Goal: Task Accomplishment & Management: Complete application form

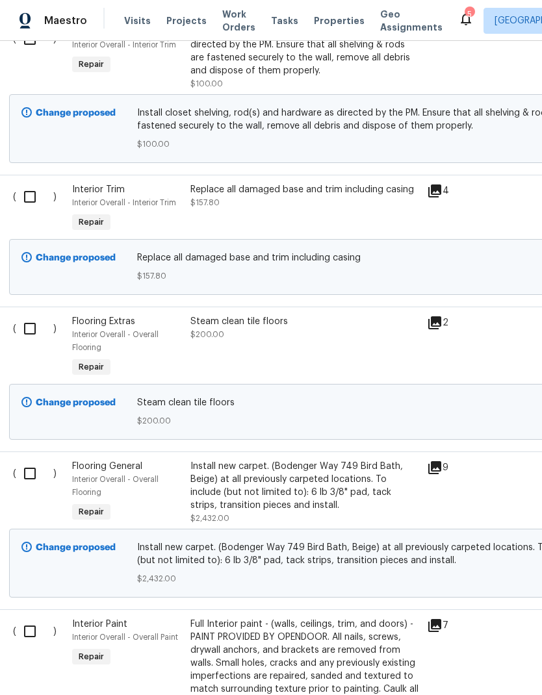
click at [26, 475] on input "checkbox" at bounding box center [34, 473] width 37 height 27
checkbox input "true"
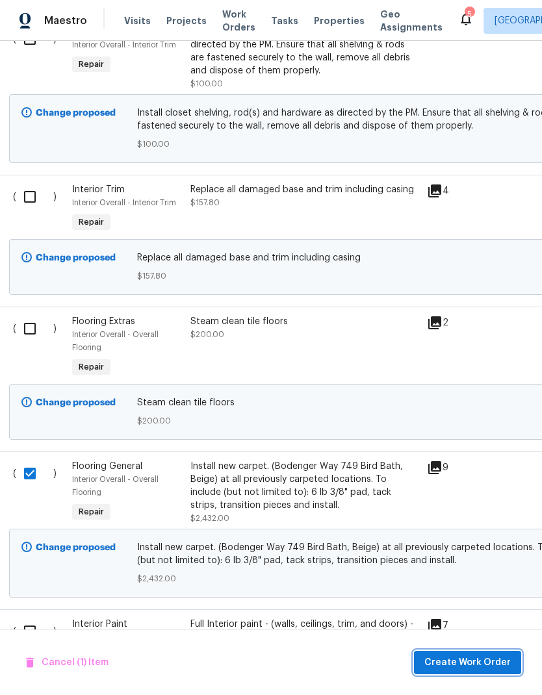
click at [488, 658] on span "Create Work Order" at bounding box center [467, 663] width 86 height 16
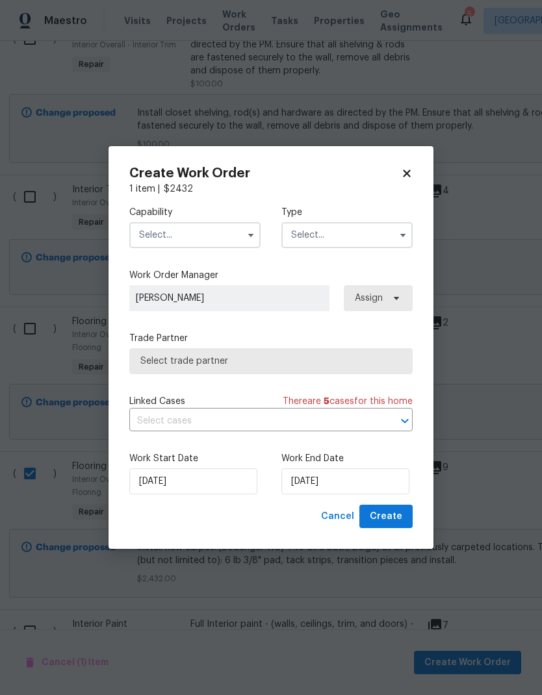
click at [226, 234] on input "text" at bounding box center [194, 235] width 131 height 26
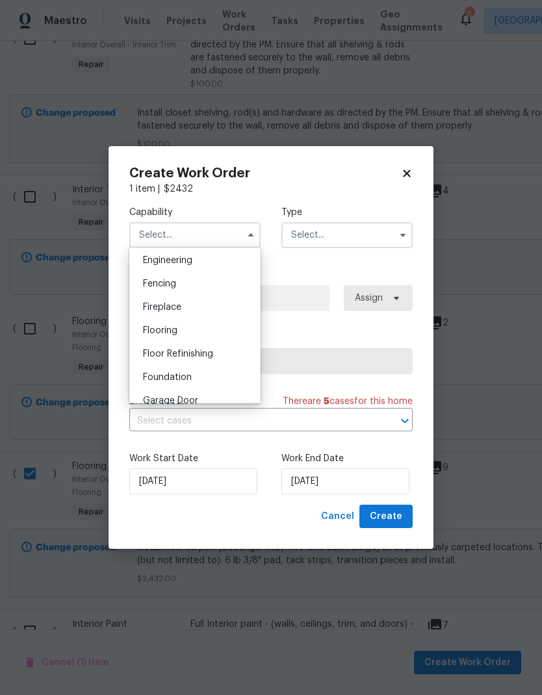
click at [195, 330] on div "Flooring" at bounding box center [194, 330] width 125 height 23
type input "Flooring"
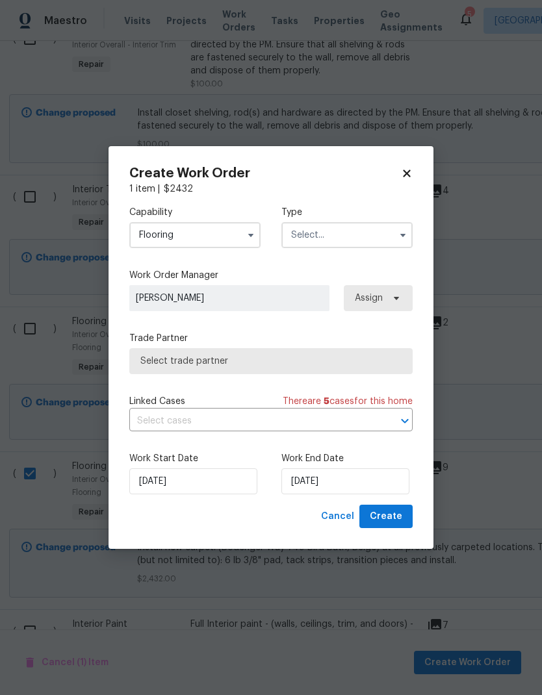
click at [366, 237] on input "text" at bounding box center [346, 235] width 131 height 26
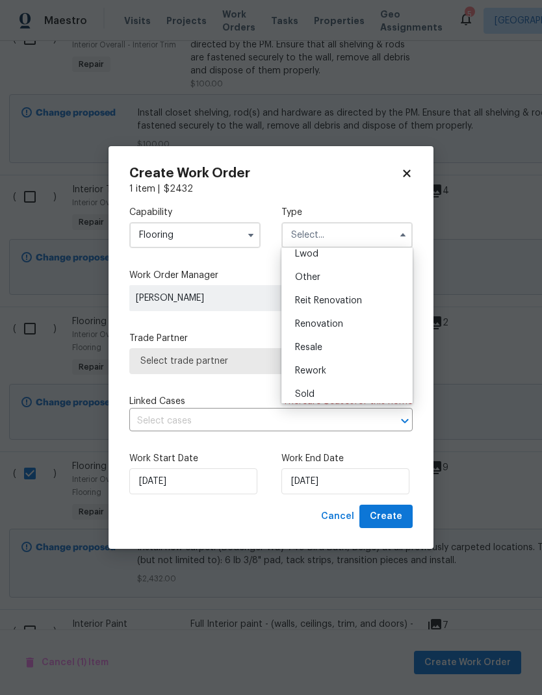
click at [341, 323] on span "Renovation" at bounding box center [319, 323] width 48 height 9
type input "Renovation"
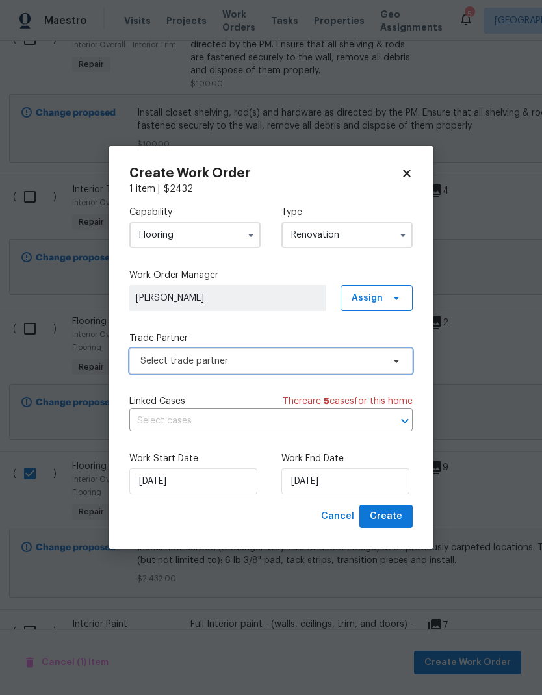
click at [299, 365] on span "Select trade partner" at bounding box center [261, 361] width 242 height 13
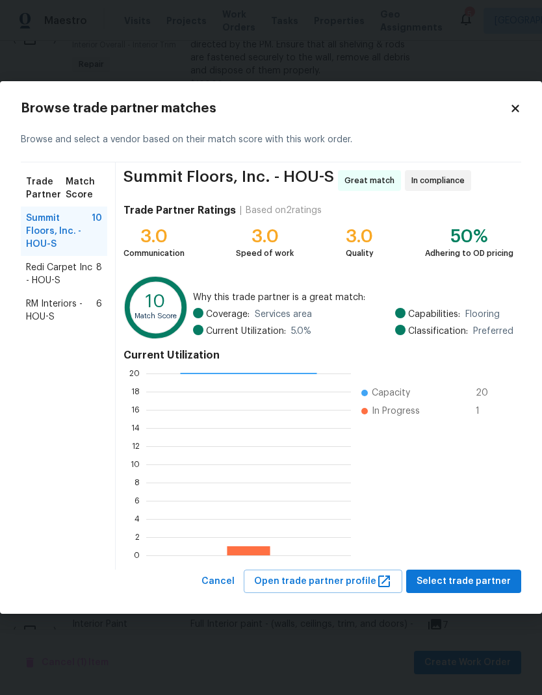
click at [38, 261] on span "Redi Carpet Inc - HOU-S" at bounding box center [61, 274] width 70 height 26
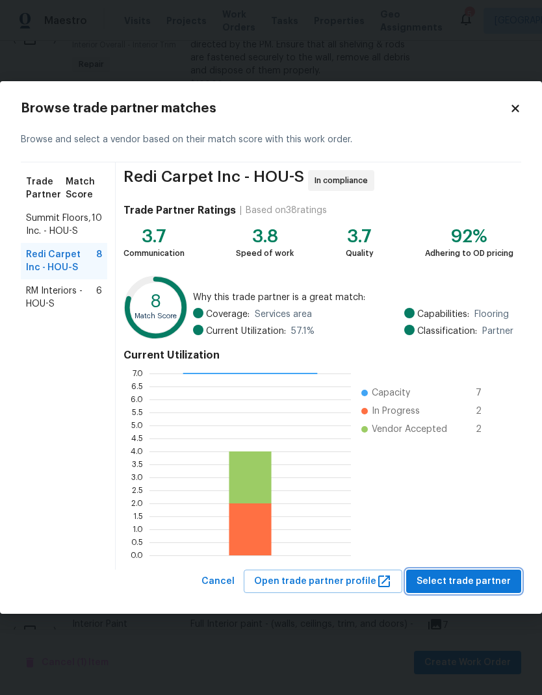
click at [491, 577] on span "Select trade partner" at bounding box center [463, 581] width 94 height 16
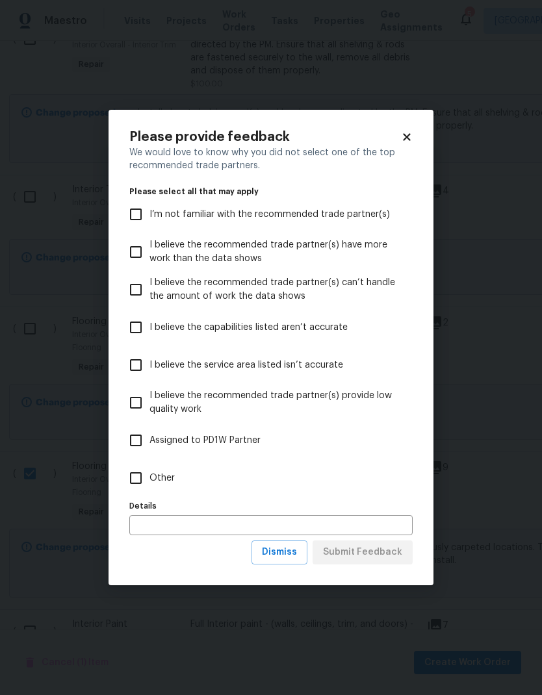
click at [129, 469] on input "Other" at bounding box center [135, 477] width 27 height 27
checkbox input "true"
click at [151, 531] on input "text" at bounding box center [270, 525] width 283 height 20
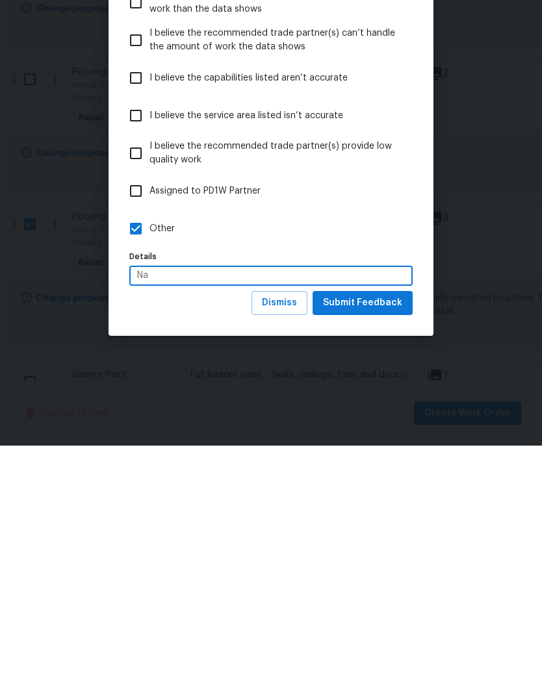
type input "Na"
click at [394, 540] on button "Submit Feedback" at bounding box center [362, 552] width 100 height 24
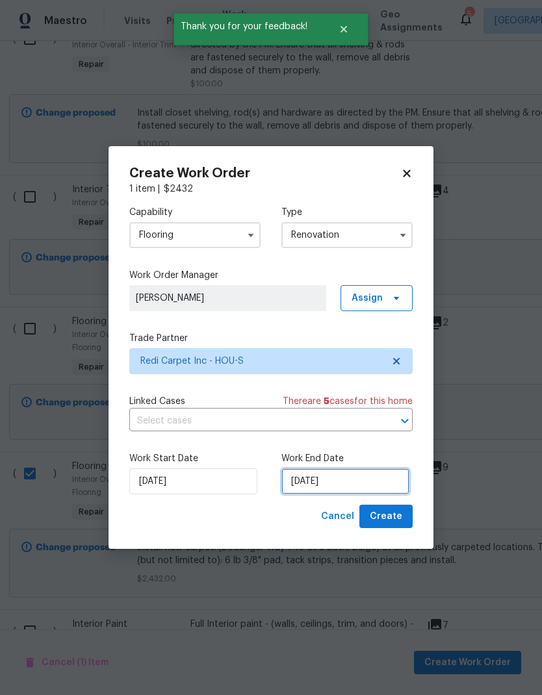
click at [367, 470] on input "[DATE]" at bounding box center [345, 481] width 128 height 26
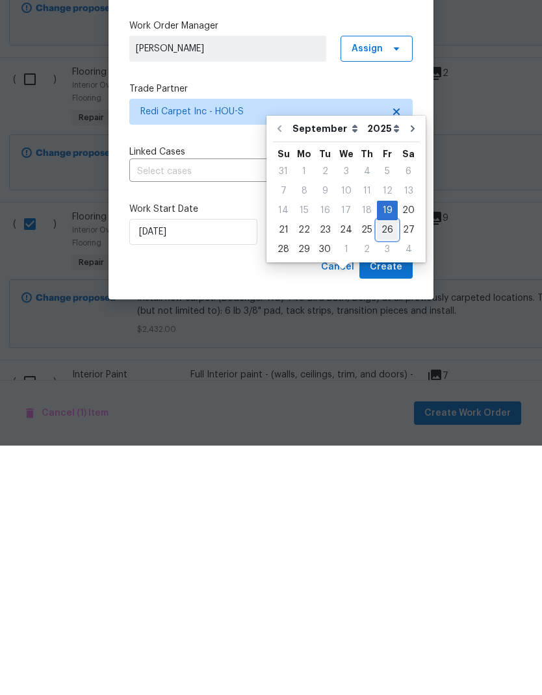
click at [383, 470] on div "26" at bounding box center [387, 479] width 21 height 18
type input "[DATE]"
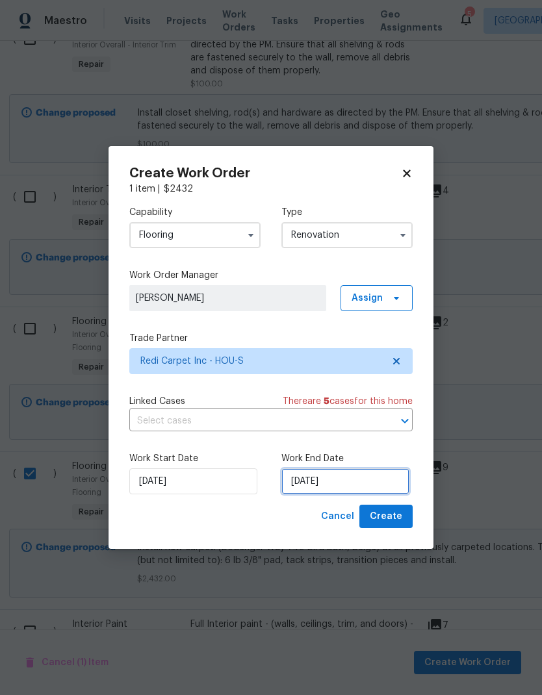
click at [373, 473] on input "[DATE]" at bounding box center [345, 481] width 128 height 26
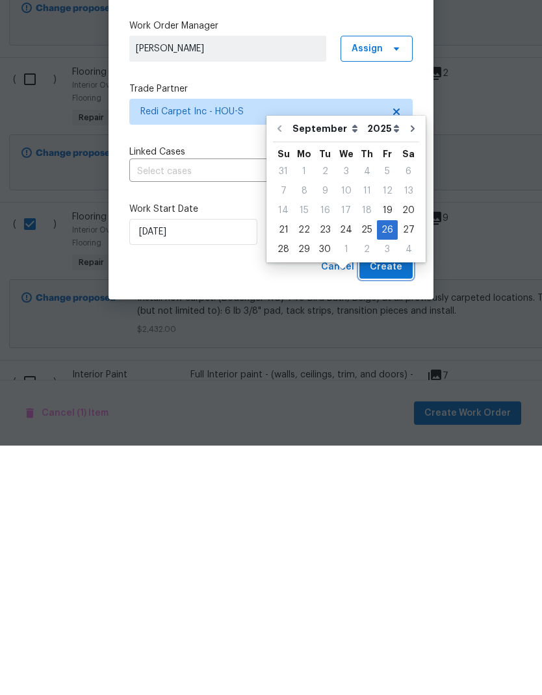
click at [395, 508] on span "Create" at bounding box center [385, 516] width 32 height 16
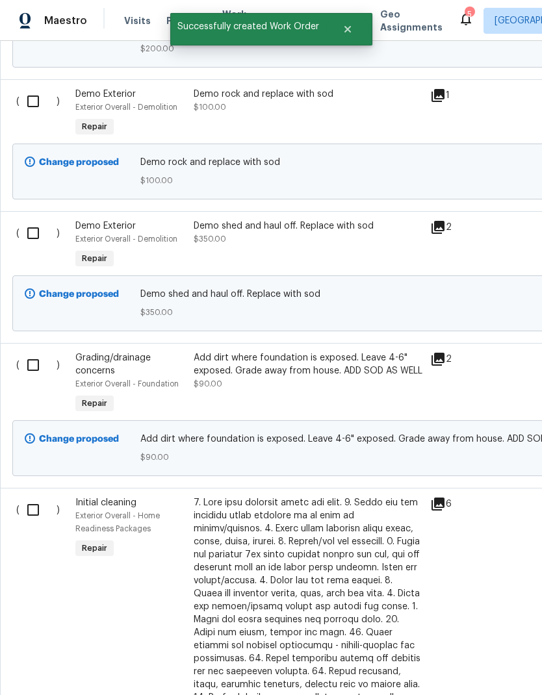
scroll to position [439, -1]
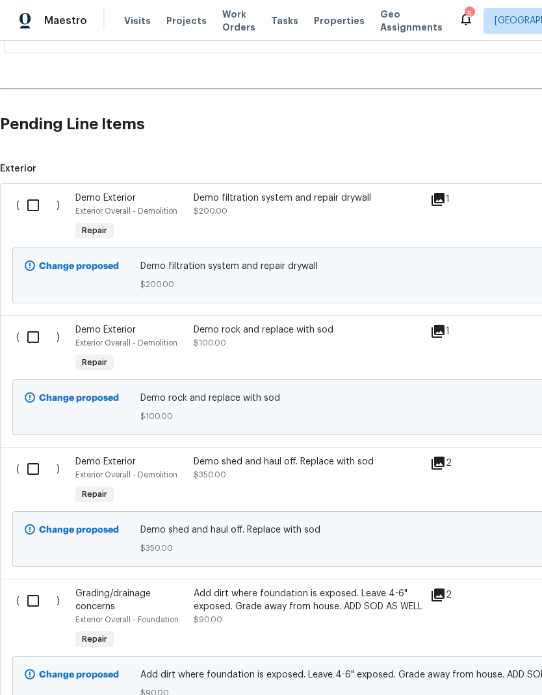
scroll to position [286, 0]
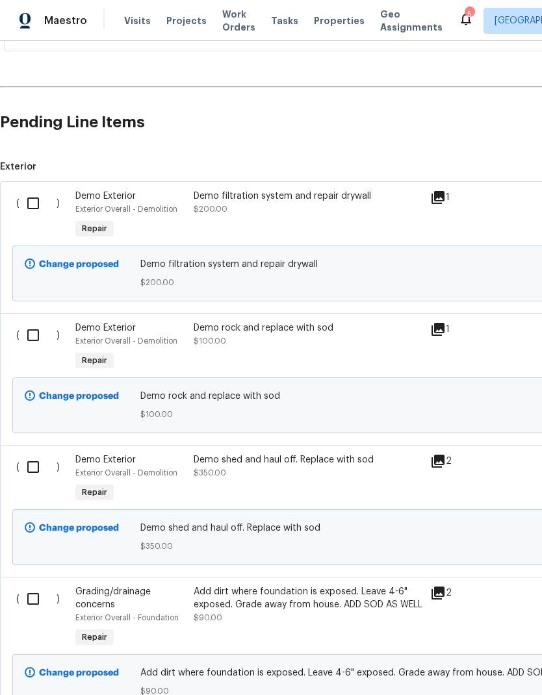
click at [24, 190] on input "checkbox" at bounding box center [37, 203] width 37 height 27
checkbox input "true"
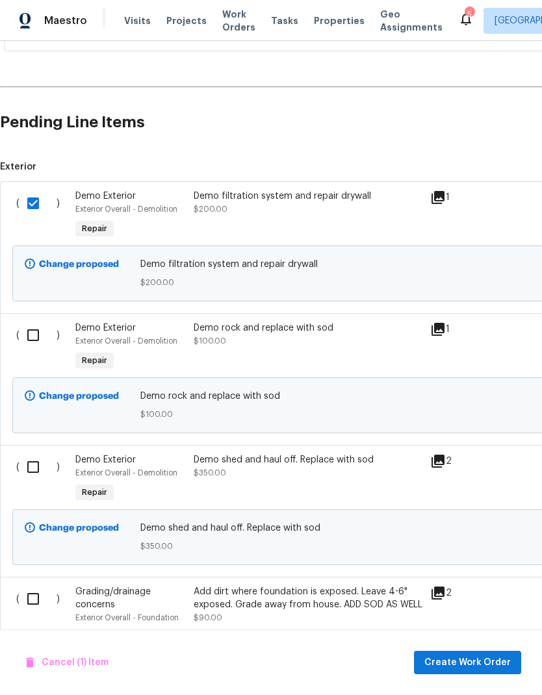
click at [37, 321] on input "checkbox" at bounding box center [37, 334] width 37 height 27
checkbox input "true"
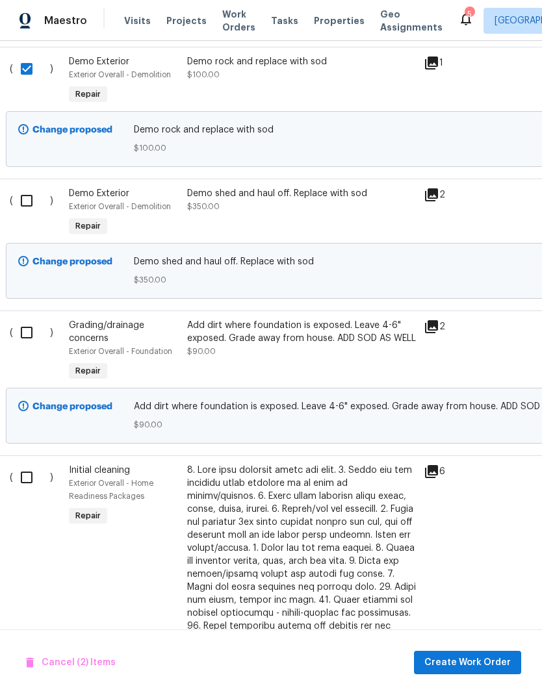
scroll to position [571, 4]
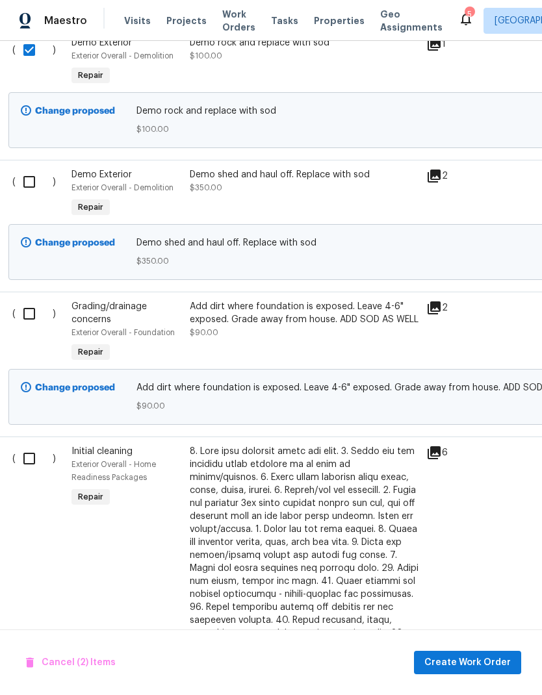
click at [31, 168] on input "checkbox" at bounding box center [34, 181] width 37 height 27
checkbox input "true"
click at [36, 300] on input "checkbox" at bounding box center [34, 313] width 37 height 27
checkbox input "true"
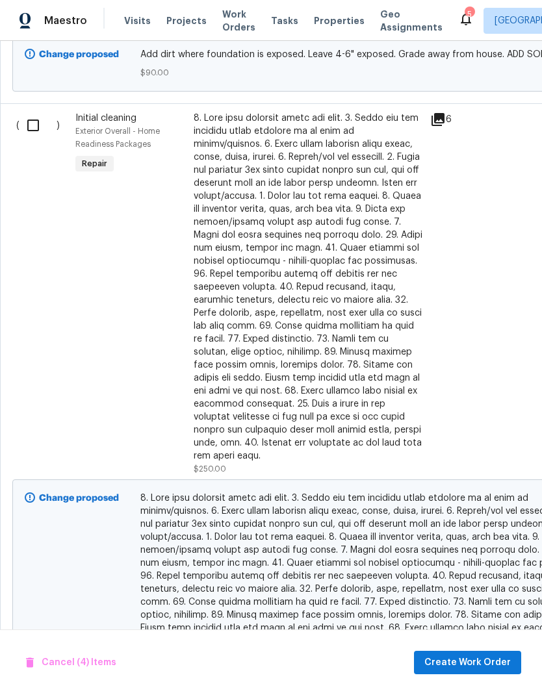
scroll to position [905, 0]
click at [25, 112] on input "checkbox" at bounding box center [37, 125] width 37 height 27
checkbox input "true"
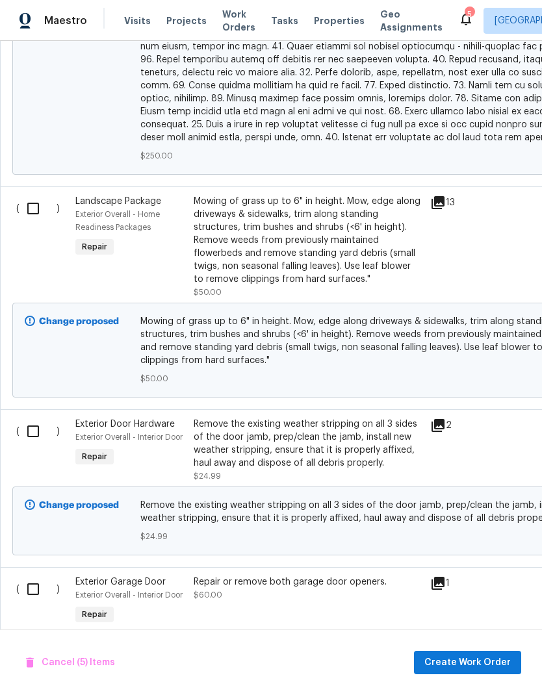
scroll to position [1421, 0]
click at [40, 195] on input "checkbox" at bounding box center [37, 208] width 37 height 27
checkbox input "true"
click at [36, 418] on input "checkbox" at bounding box center [37, 431] width 37 height 27
checkbox input "true"
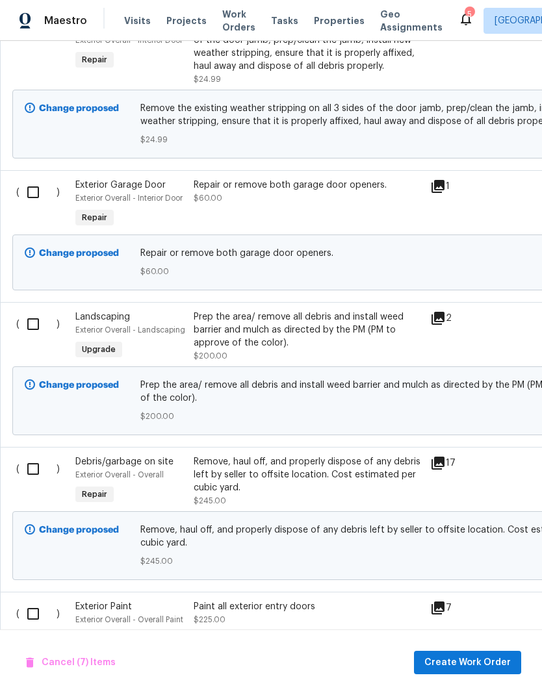
scroll to position [1818, 0]
click at [34, 179] on input "checkbox" at bounding box center [37, 192] width 37 height 27
checkbox input "true"
click at [40, 310] on input "checkbox" at bounding box center [37, 323] width 37 height 27
checkbox input "true"
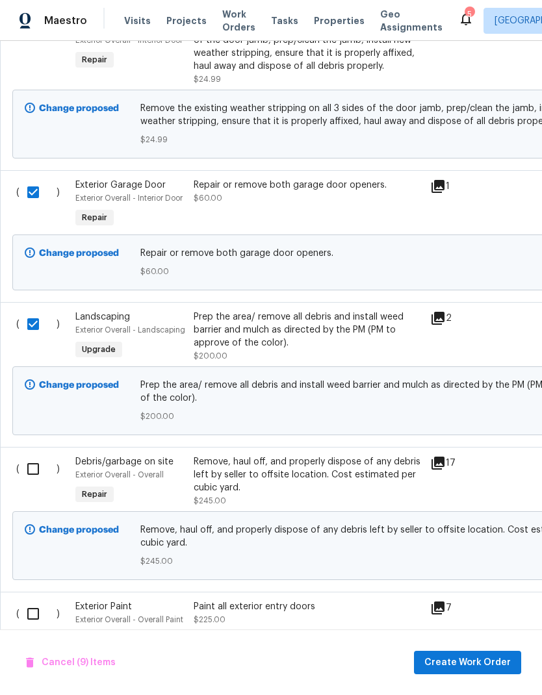
click at [27, 455] on input "checkbox" at bounding box center [37, 468] width 37 height 27
checkbox input "true"
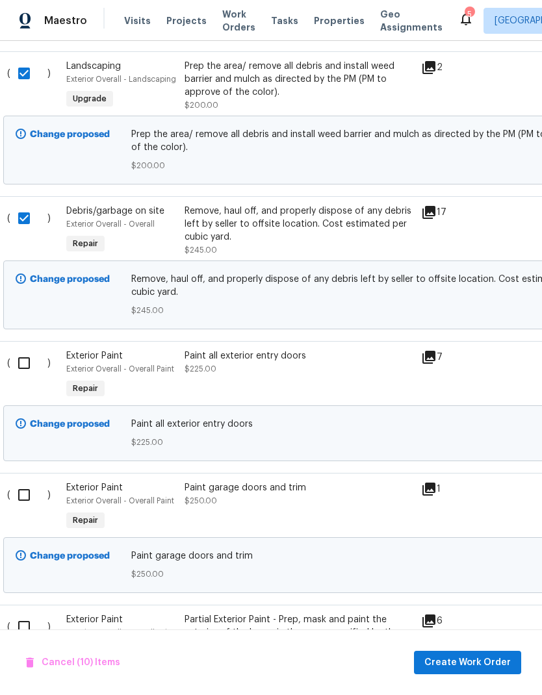
scroll to position [2141, 9]
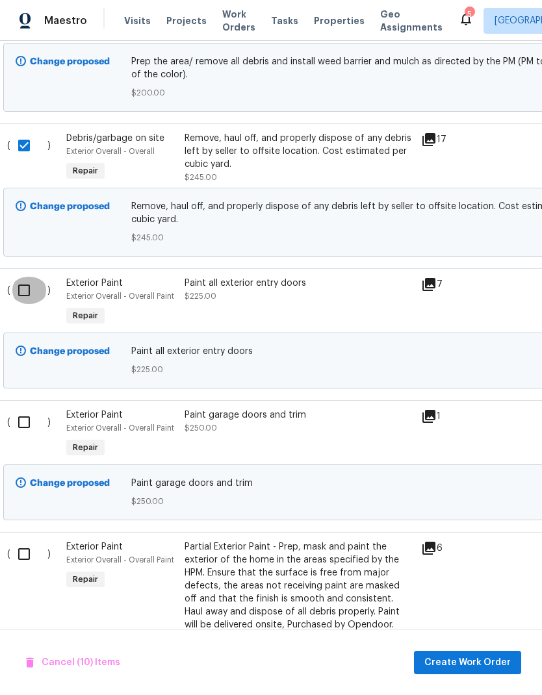
click at [23, 277] on input "checkbox" at bounding box center [28, 290] width 37 height 27
checkbox input "true"
click at [27, 408] on input "checkbox" at bounding box center [28, 421] width 37 height 27
checkbox input "true"
click at [19, 540] on input "checkbox" at bounding box center [28, 553] width 37 height 27
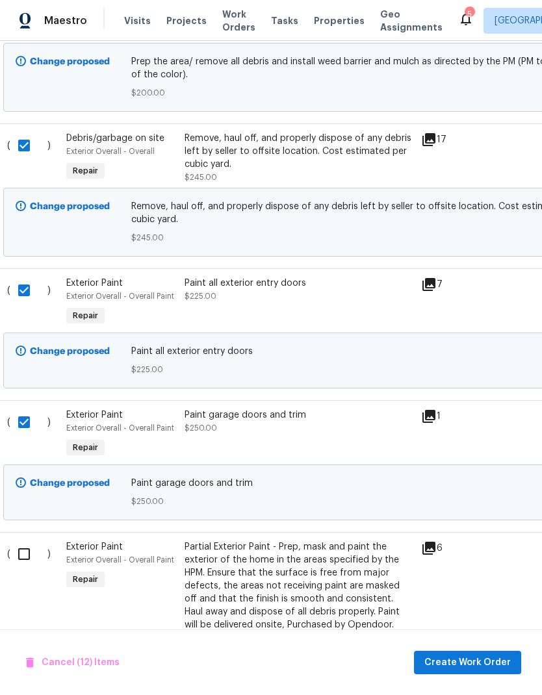
checkbox input "true"
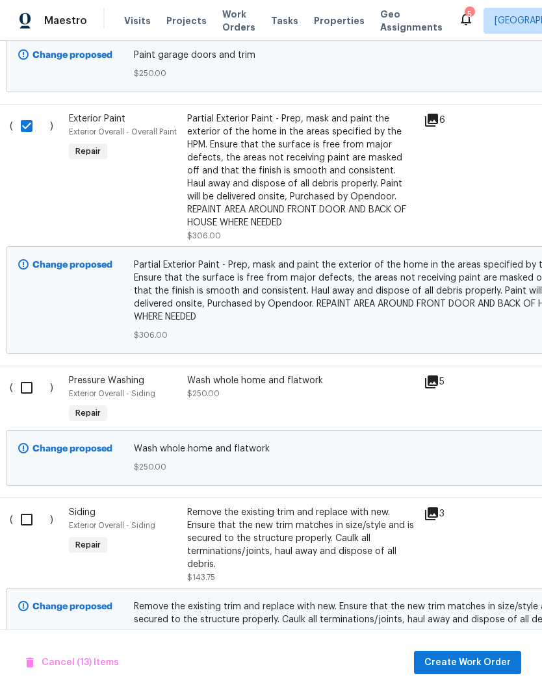
scroll to position [2658, 5]
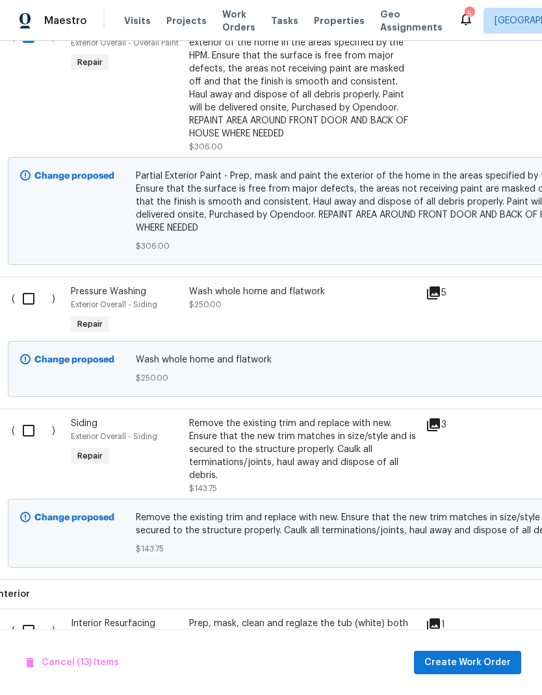
click at [27, 285] on input "checkbox" at bounding box center [33, 298] width 37 height 27
checkbox input "true"
click at [31, 417] on input "checkbox" at bounding box center [33, 430] width 37 height 27
checkbox input "true"
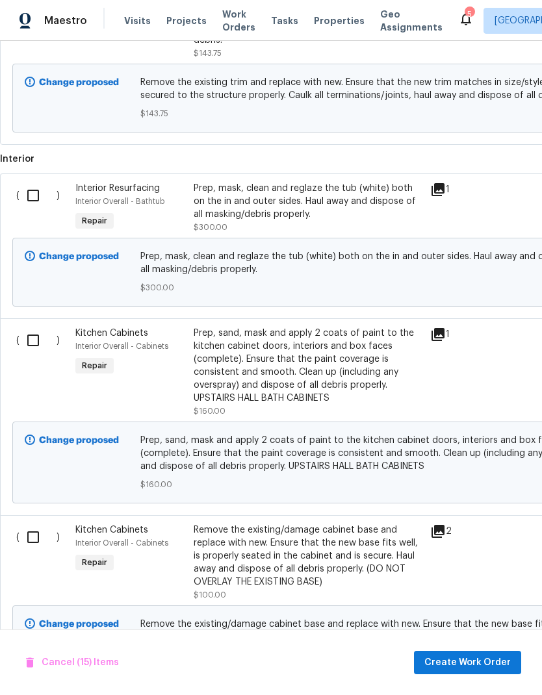
scroll to position [3093, 0]
click at [29, 182] on input "checkbox" at bounding box center [37, 195] width 37 height 27
checkbox input "true"
click at [31, 327] on input "checkbox" at bounding box center [37, 340] width 37 height 27
checkbox input "true"
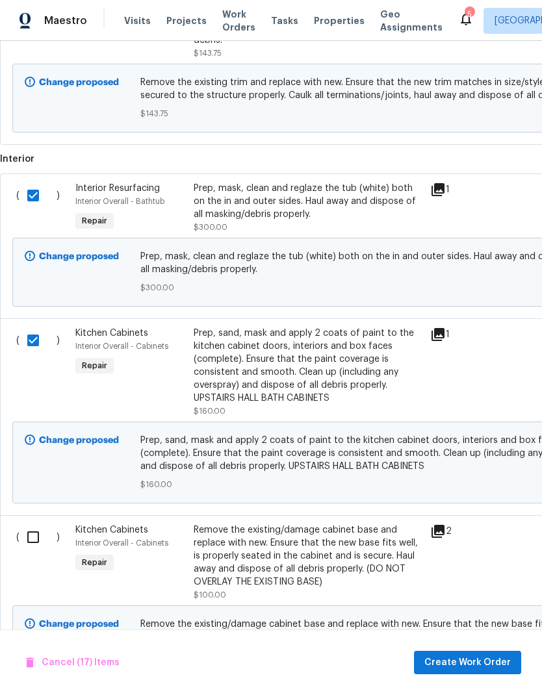
click at [38, 523] on input "checkbox" at bounding box center [37, 536] width 37 height 27
checkbox input "true"
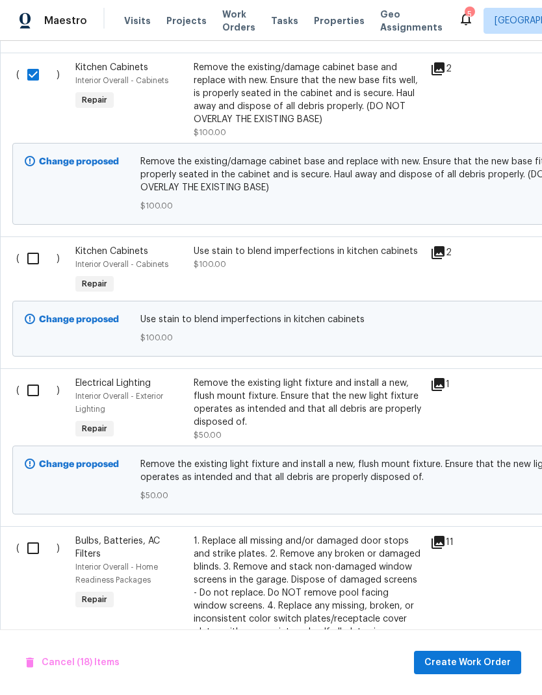
scroll to position [3556, 0]
click at [32, 244] on input "checkbox" at bounding box center [37, 257] width 37 height 27
checkbox input "true"
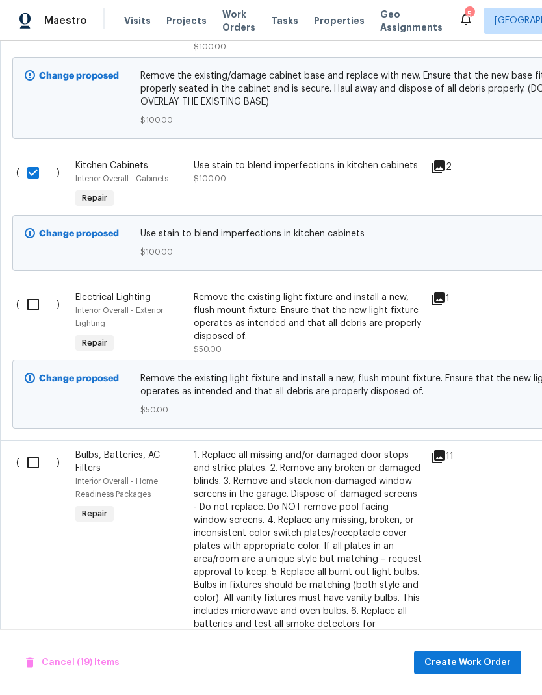
scroll to position [3641, 0]
click at [27, 291] on input "checkbox" at bounding box center [37, 304] width 37 height 27
checkbox input "true"
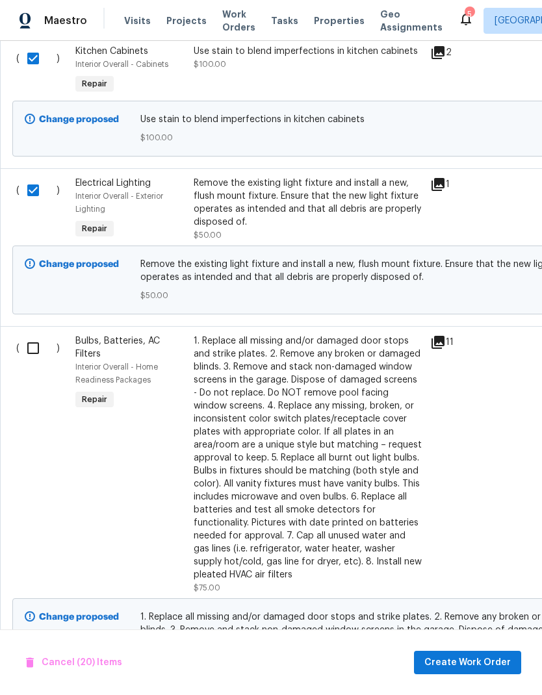
scroll to position [3755, 0]
click at [32, 334] on input "checkbox" at bounding box center [37, 347] width 37 height 27
checkbox input "true"
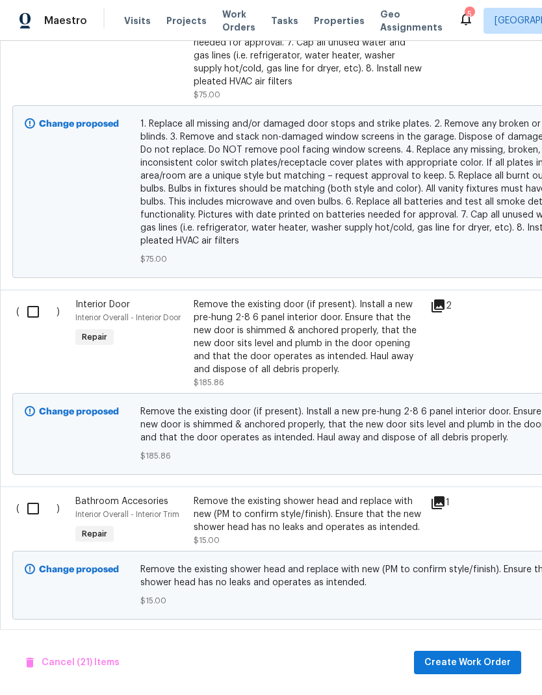
scroll to position [4266, 0]
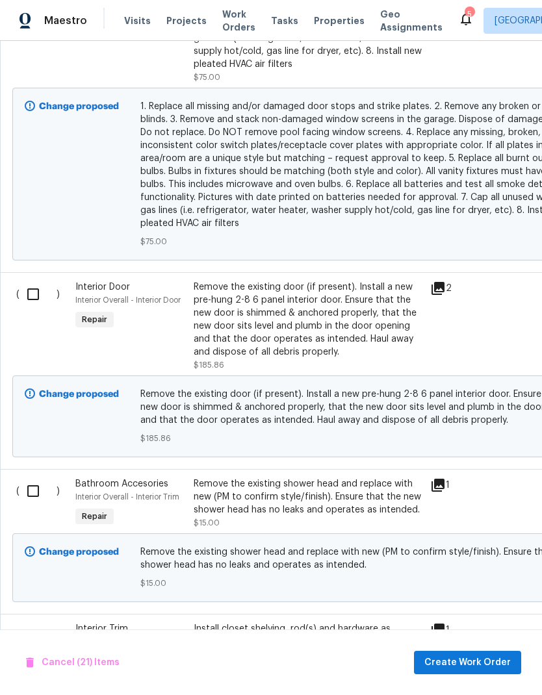
click at [32, 281] on input "checkbox" at bounding box center [37, 294] width 37 height 27
checkbox input "true"
click at [38, 477] on input "checkbox" at bounding box center [37, 490] width 37 height 27
checkbox input "true"
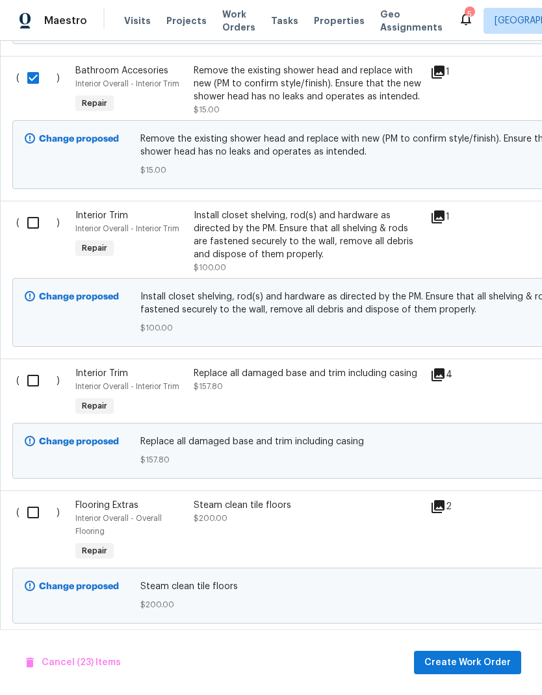
scroll to position [4680, 0]
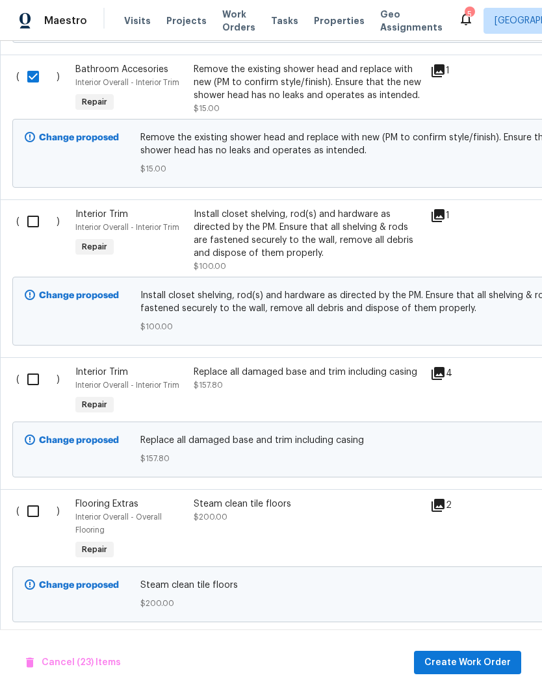
click at [29, 208] on input "checkbox" at bounding box center [37, 221] width 37 height 27
checkbox input "true"
click at [34, 366] on input "checkbox" at bounding box center [37, 379] width 37 height 27
checkbox input "true"
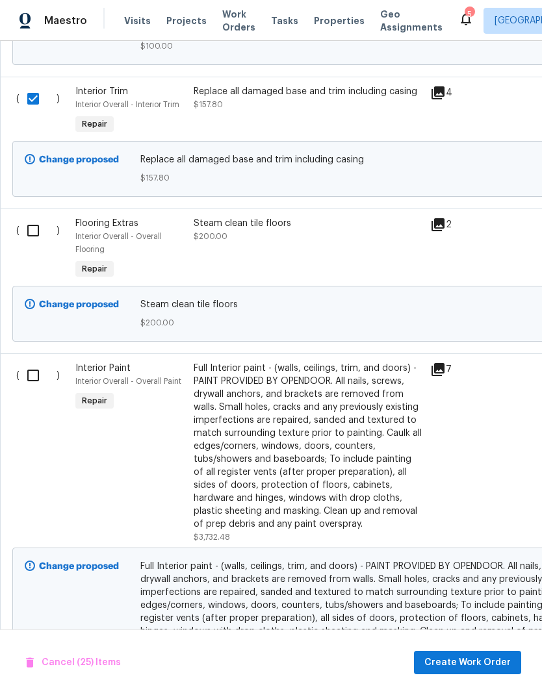
scroll to position [4961, 0]
click at [29, 217] on input "checkbox" at bounding box center [37, 230] width 37 height 27
checkbox input "true"
click at [31, 362] on input "checkbox" at bounding box center [37, 375] width 37 height 27
checkbox input "true"
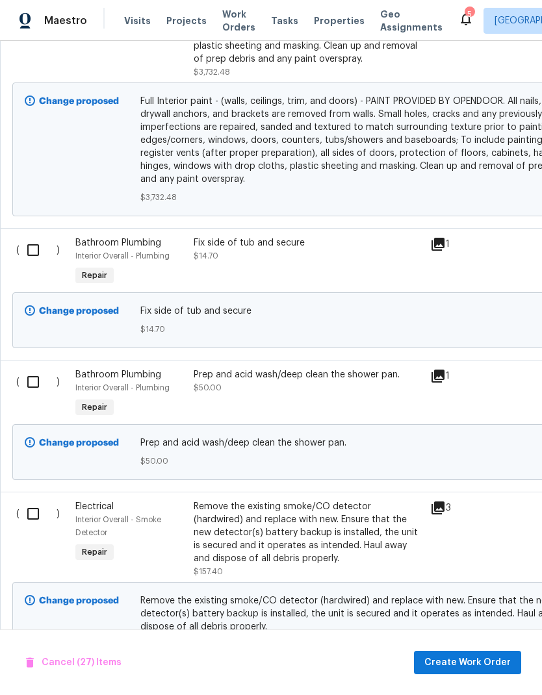
scroll to position [5425, 0]
click at [30, 236] on input "checkbox" at bounding box center [37, 249] width 37 height 27
checkbox input "true"
click at [35, 368] on input "checkbox" at bounding box center [37, 381] width 37 height 27
checkbox input "true"
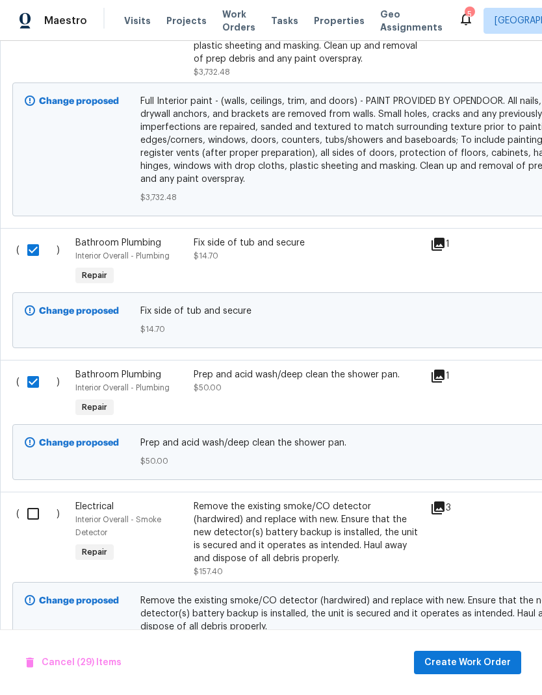
click at [40, 500] on input "checkbox" at bounding box center [37, 513] width 37 height 27
checkbox input "true"
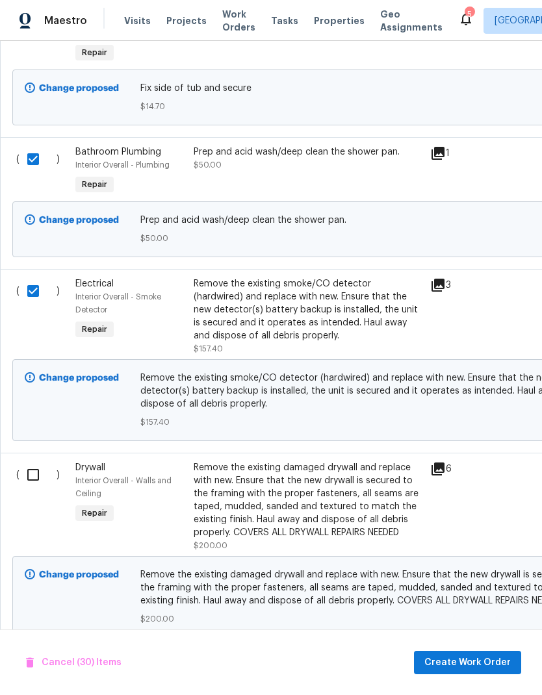
scroll to position [0, 0]
click at [36, 462] on input "checkbox" at bounding box center [37, 475] width 37 height 27
checkbox input "true"
click at [481, 660] on span "Create Work Order" at bounding box center [467, 663] width 86 height 16
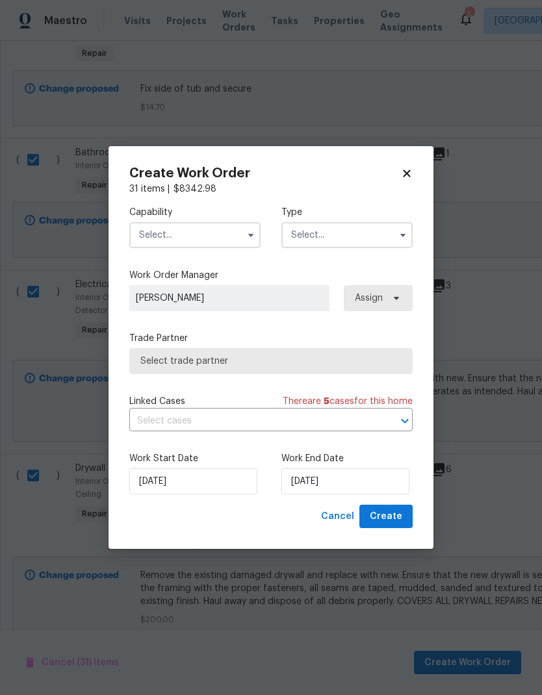
click at [164, 229] on input "text" at bounding box center [194, 235] width 131 height 26
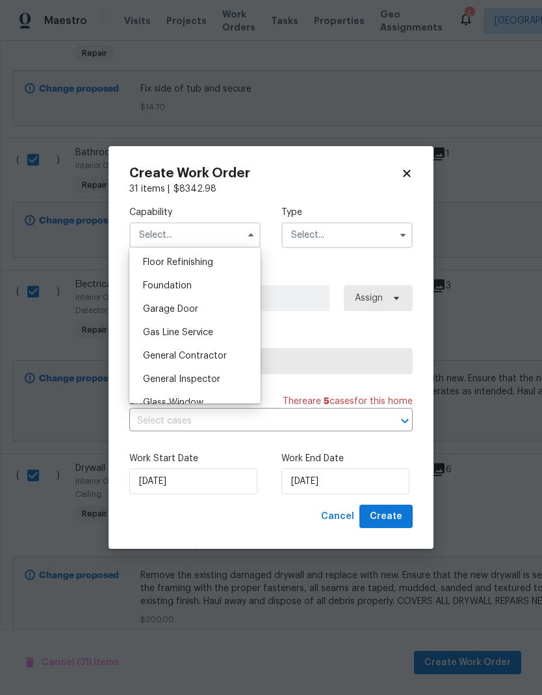
click at [162, 354] on span "General Contractor" at bounding box center [185, 355] width 84 height 9
type input "General Contractor"
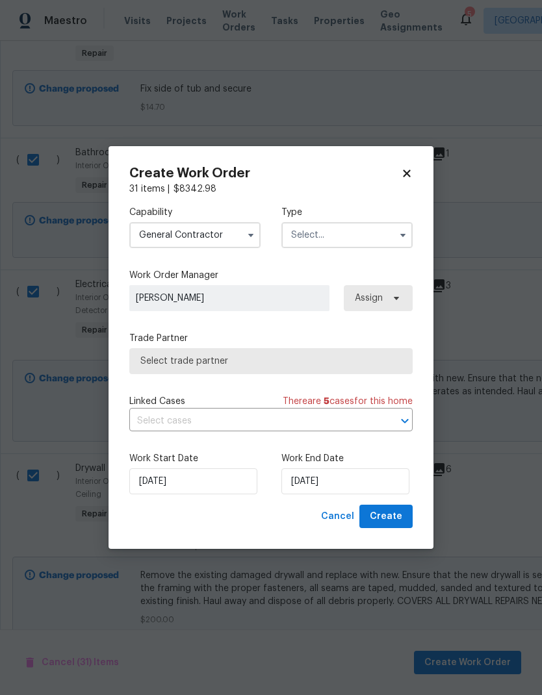
click at [373, 243] on input "text" at bounding box center [346, 235] width 131 height 26
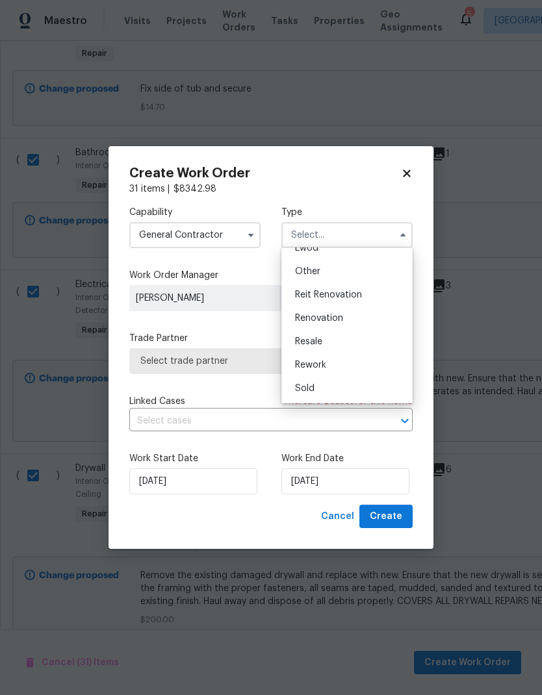
click at [357, 313] on div "Renovation" at bounding box center [346, 318] width 125 height 23
type input "Renovation"
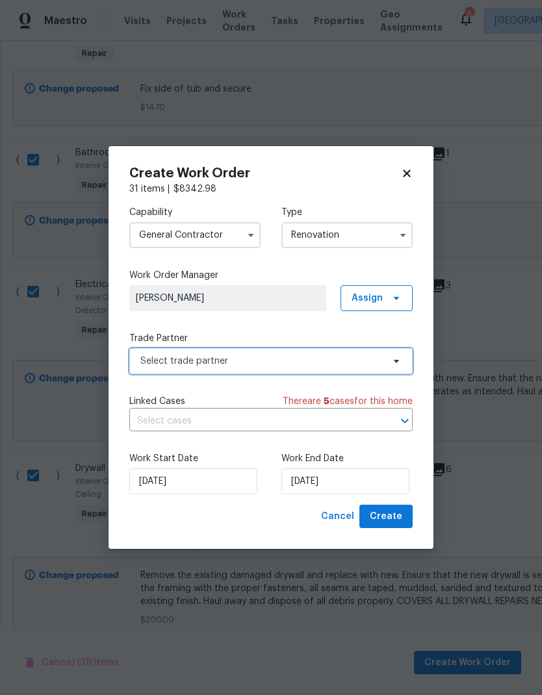
click at [342, 367] on span "Select trade partner" at bounding box center [270, 361] width 283 height 26
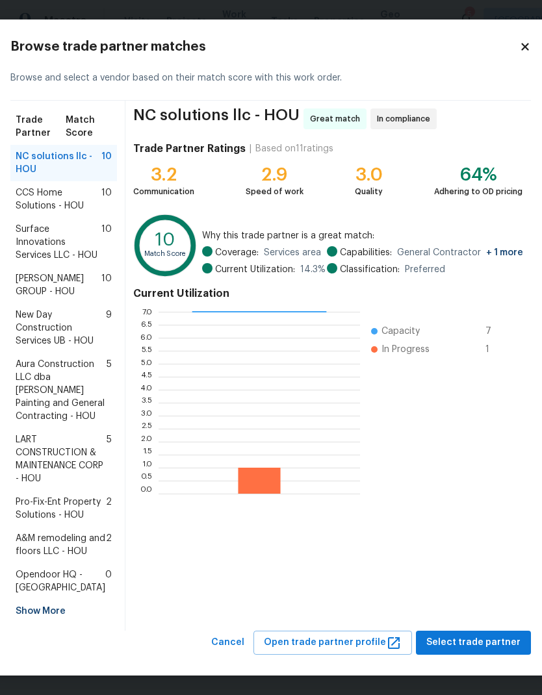
scroll to position [103, 1]
click at [490, 638] on span "Select trade partner" at bounding box center [473, 642] width 94 height 16
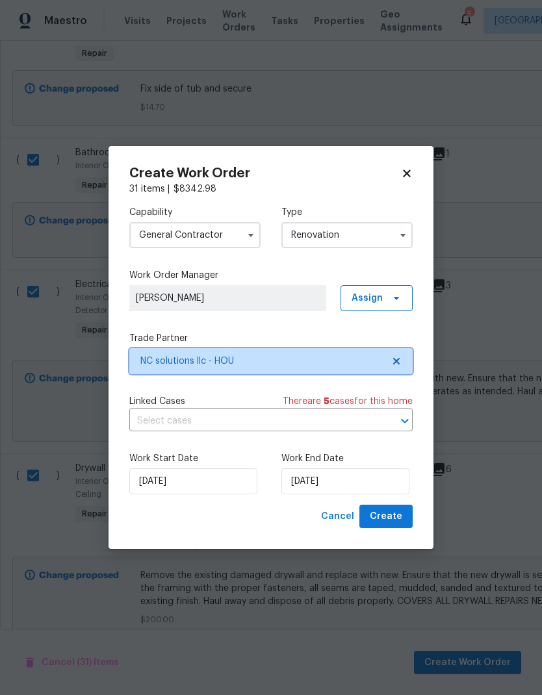
scroll to position [0, 0]
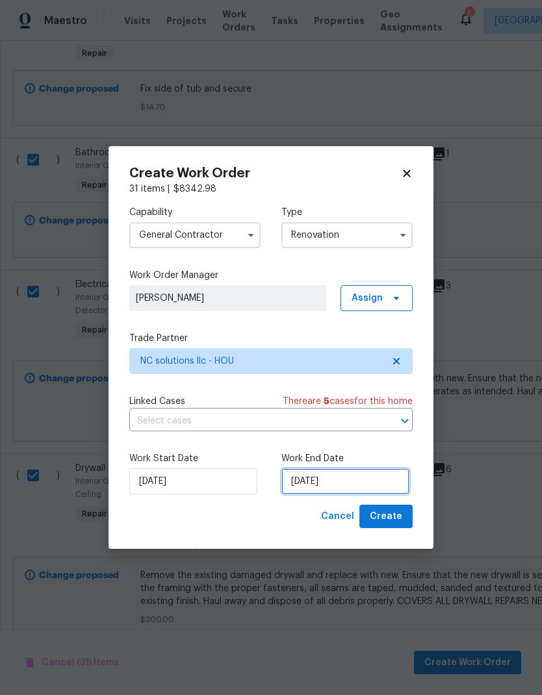
click at [380, 478] on input "[DATE]" at bounding box center [345, 481] width 128 height 26
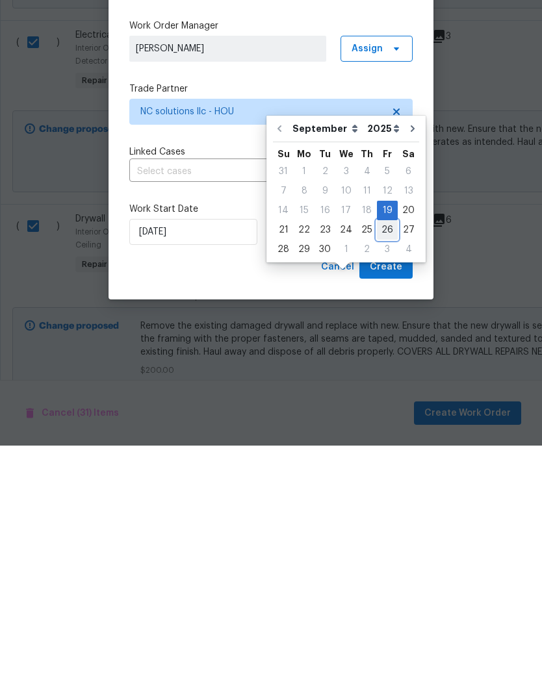
click at [385, 470] on div "26" at bounding box center [387, 479] width 21 height 18
type input "[DATE]"
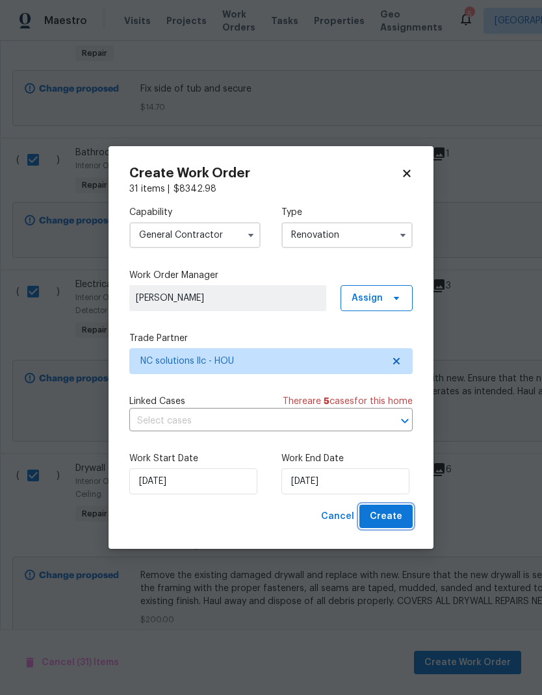
click at [387, 512] on span "Create" at bounding box center [385, 516] width 32 height 16
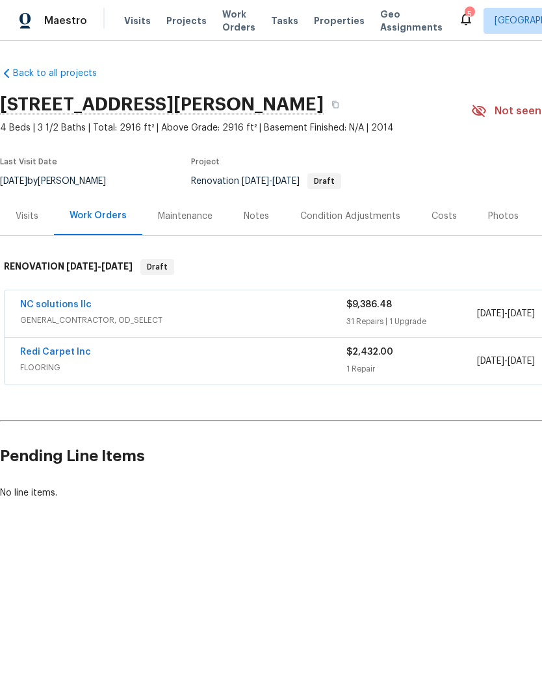
click at [66, 300] on link "NC solutions llc" at bounding box center [55, 304] width 71 height 9
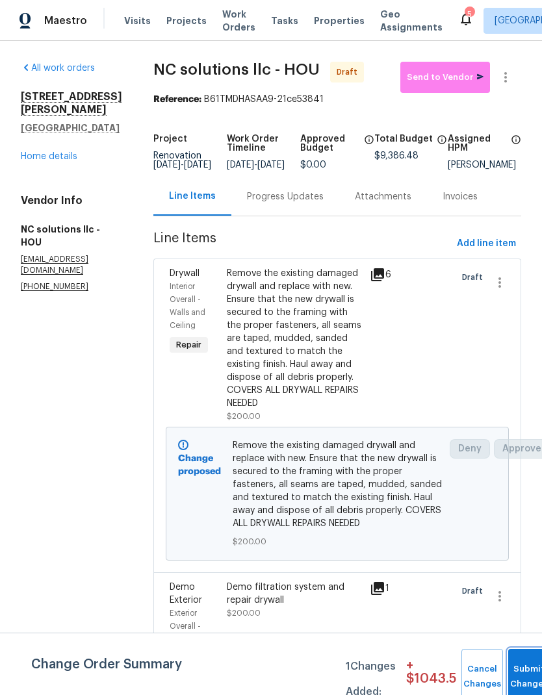
click at [521, 669] on button "Submit Changes" at bounding box center [529, 677] width 42 height 56
